Goal: Transaction & Acquisition: Purchase product/service

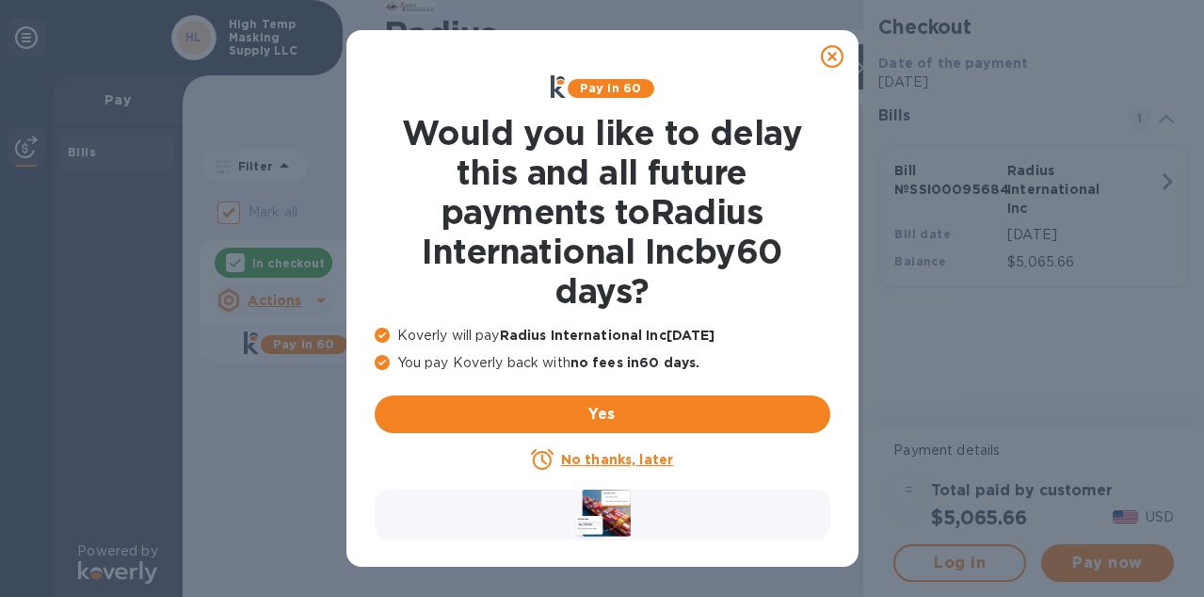
click at [608, 460] on u "No thanks, later" at bounding box center [617, 459] width 112 height 15
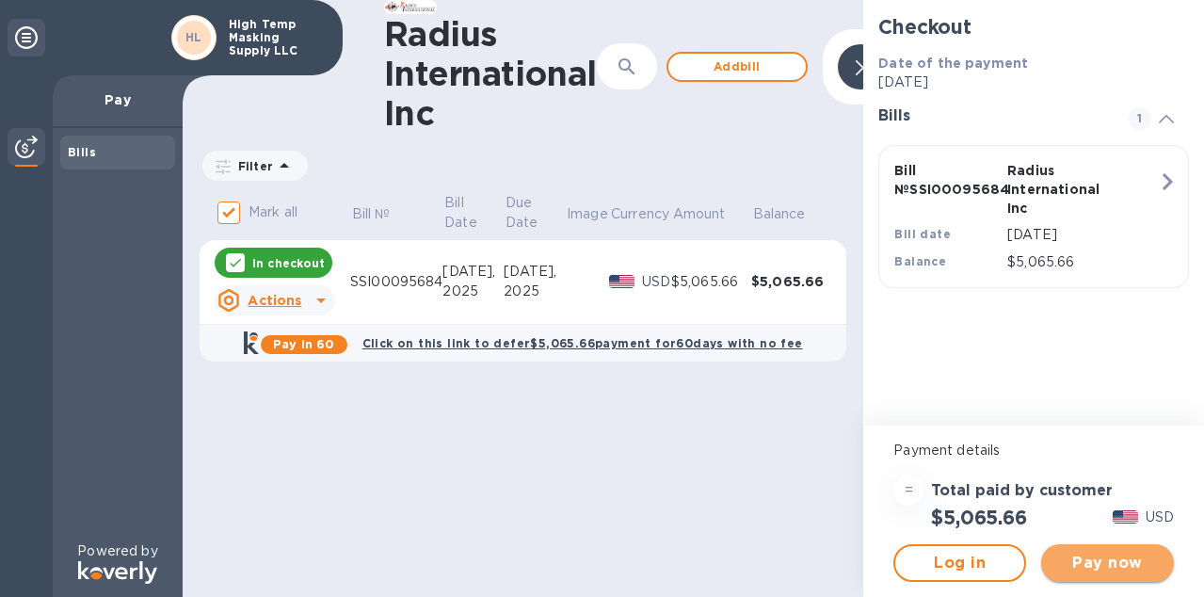
click at [1084, 559] on span "Pay now" at bounding box center [1108, 563] width 103 height 23
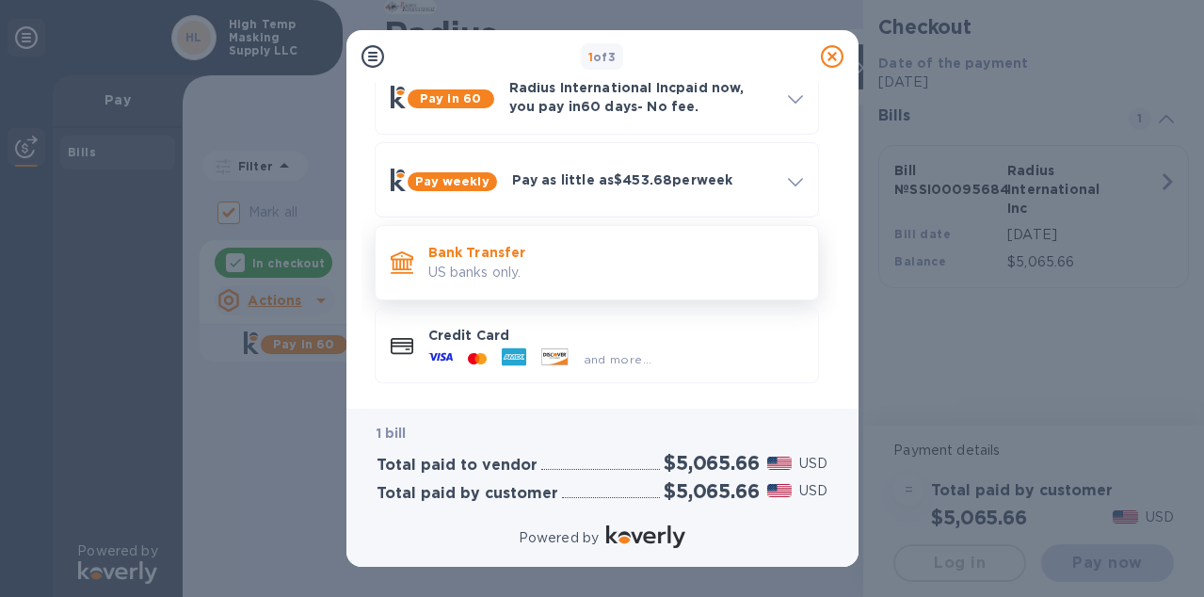
scroll to position [108, 0]
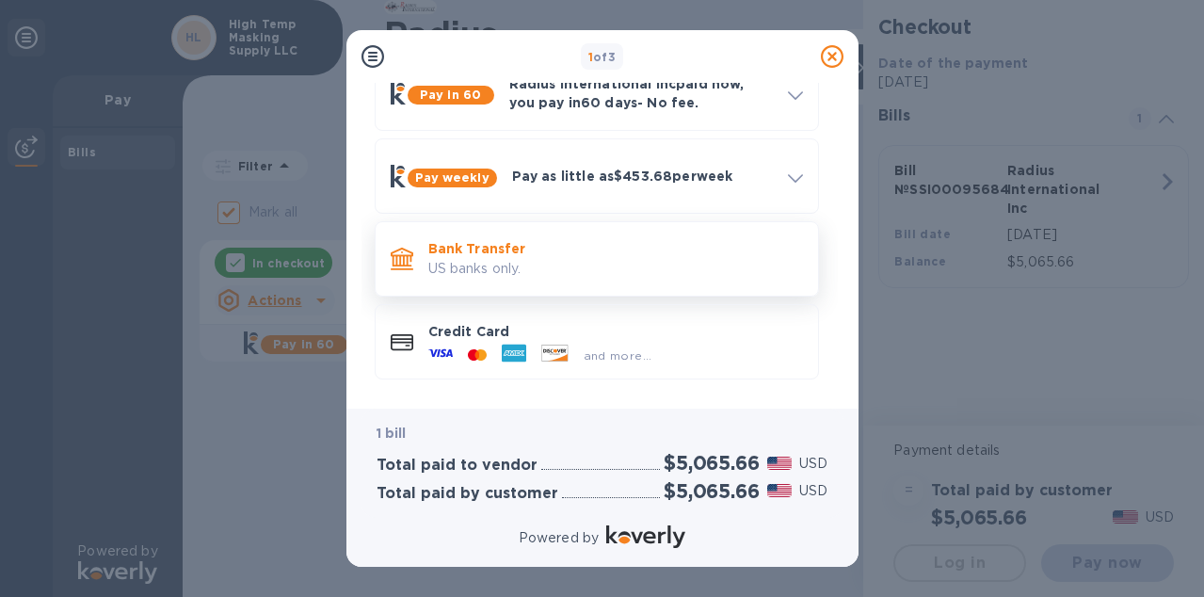
click at [694, 256] on p "Bank Transfer" at bounding box center [615, 248] width 375 height 19
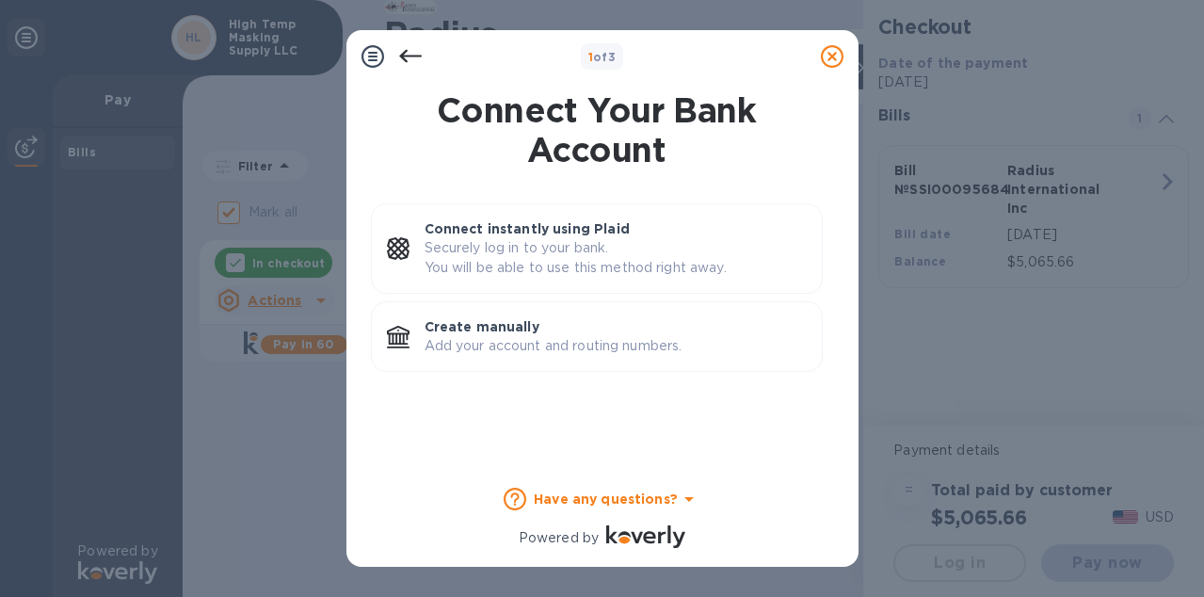
scroll to position [0, 0]
click at [720, 323] on p "Create manually" at bounding box center [616, 326] width 382 height 19
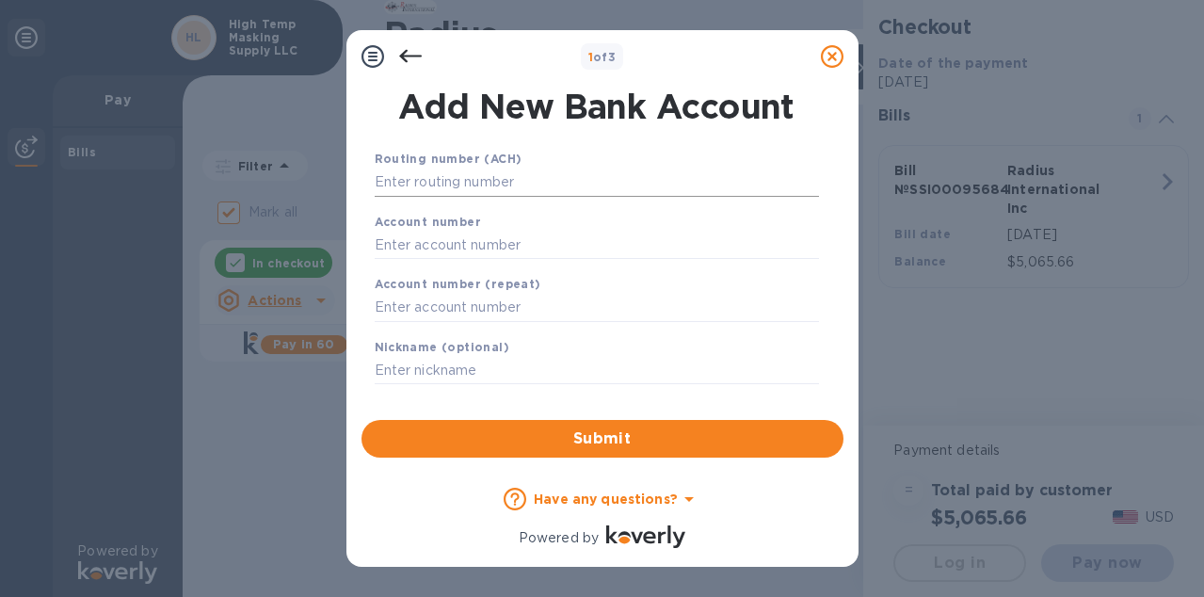
click at [586, 180] on input "text" at bounding box center [597, 183] width 444 height 28
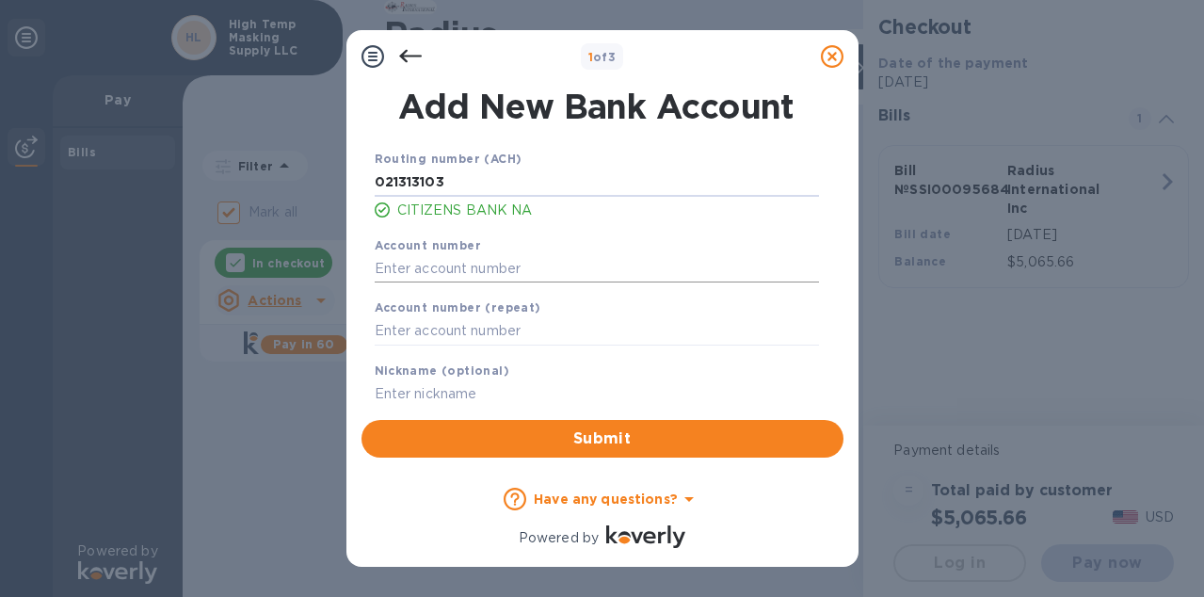
type input "021313103"
click at [444, 270] on input "text" at bounding box center [597, 268] width 444 height 28
paste input "4014674419"
type input "4014674419"
click at [407, 333] on input "text" at bounding box center [597, 331] width 444 height 28
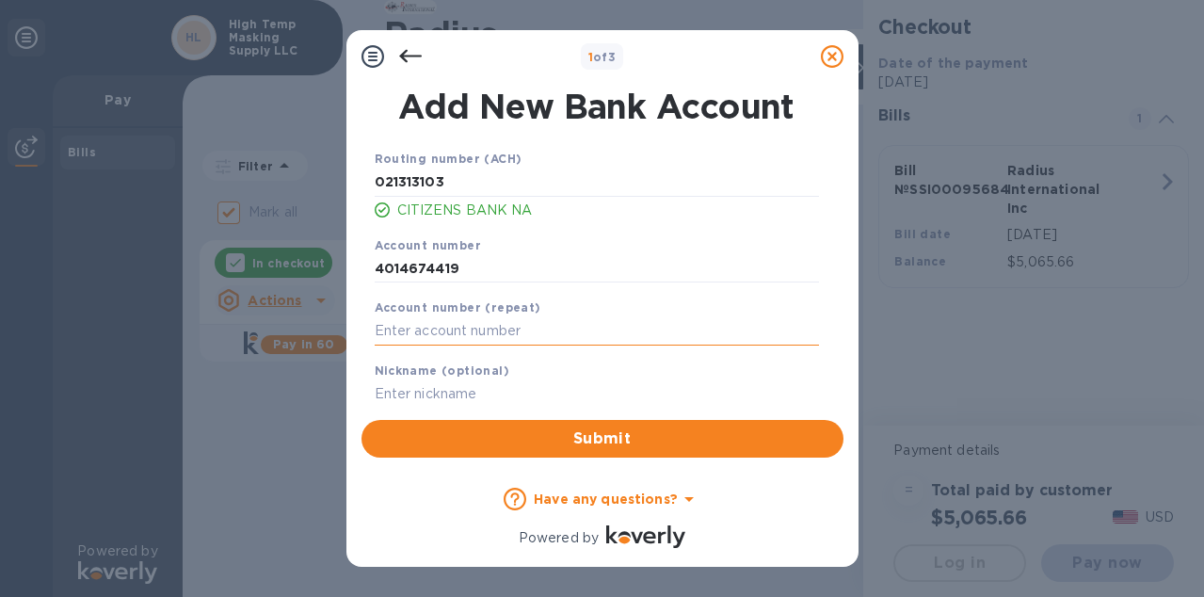
paste input "4014674419"
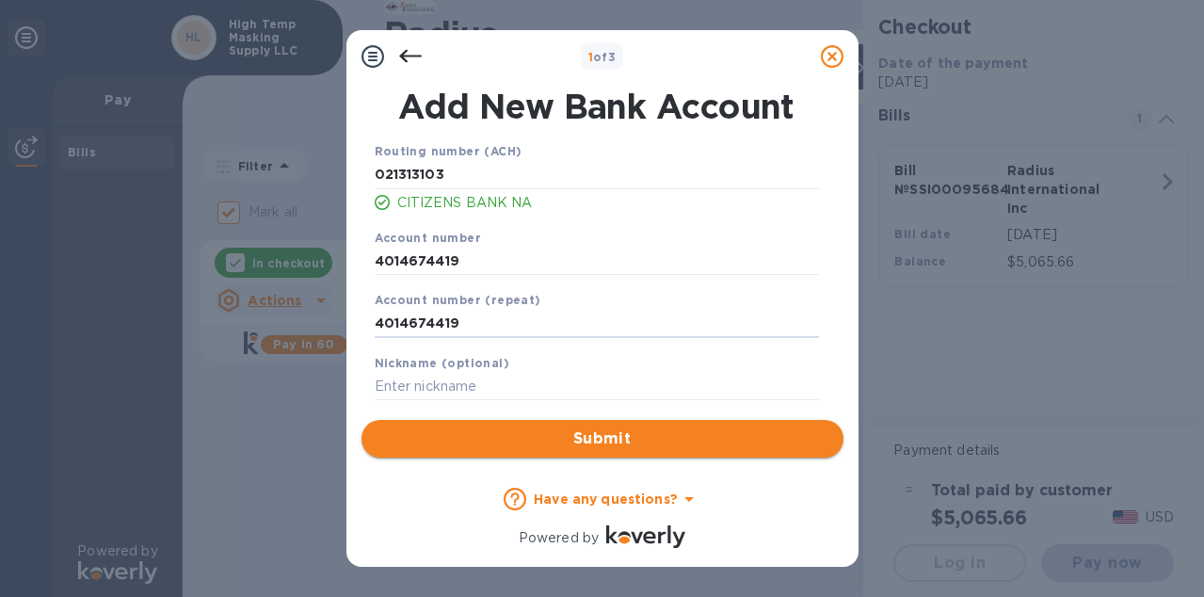
type input "4014674419"
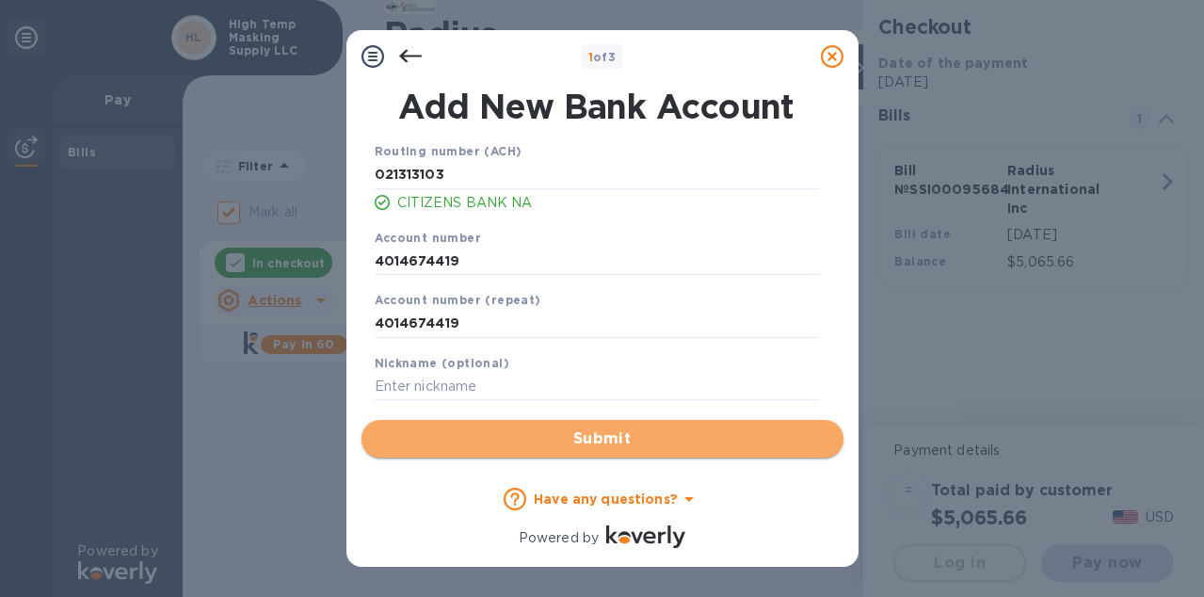
click at [574, 440] on span "Submit" at bounding box center [603, 439] width 452 height 23
